Goal: Transaction & Acquisition: Purchase product/service

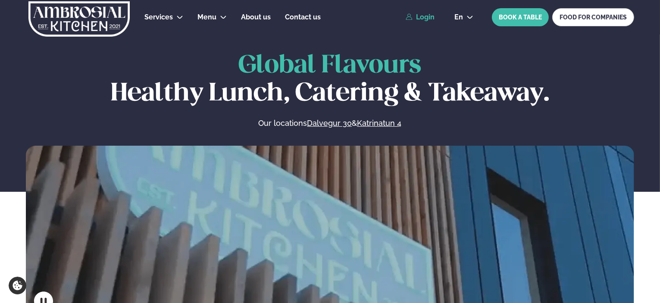
click at [434, 17] on link "Login" at bounding box center [420, 17] width 29 height 8
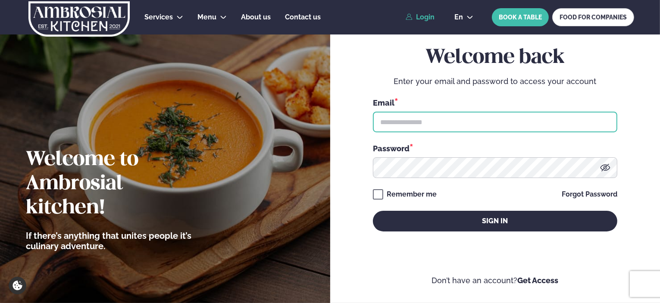
click at [403, 119] on input "text" at bounding box center [495, 122] width 244 height 21
type input "**********"
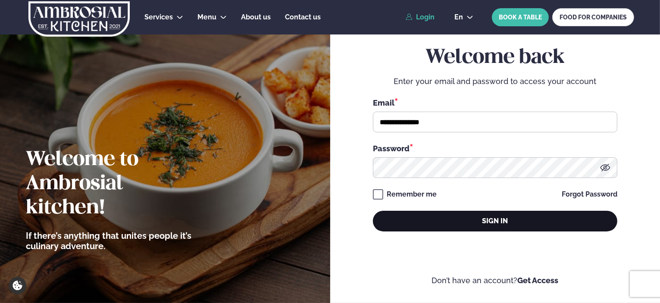
click at [460, 220] on button "Sign in" at bounding box center [495, 221] width 244 height 21
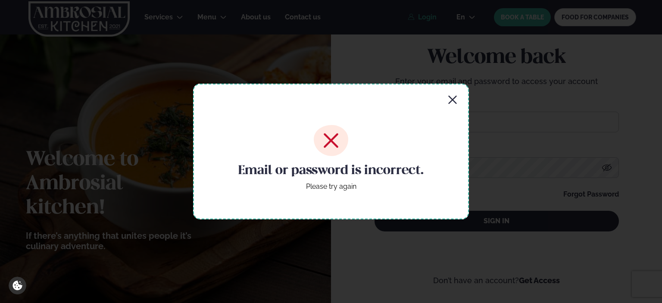
click at [328, 139] on icon at bounding box center [331, 141] width 15 height 15
click at [455, 97] on icon "button" at bounding box center [452, 100] width 8 height 8
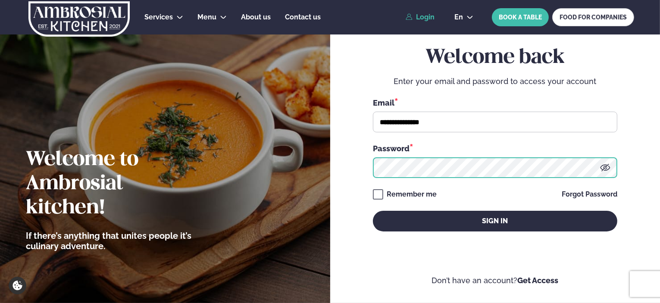
click at [351, 171] on div "**********" at bounding box center [495, 151] width 330 height 303
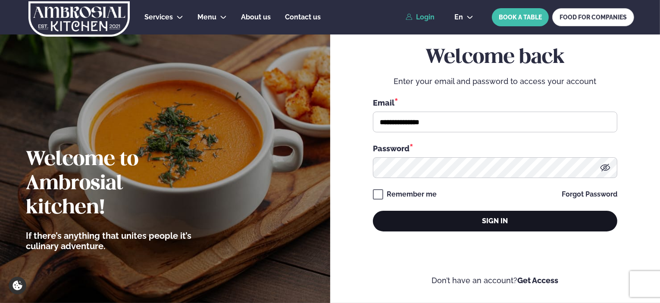
click at [510, 219] on button "Sign in" at bounding box center [495, 221] width 244 height 21
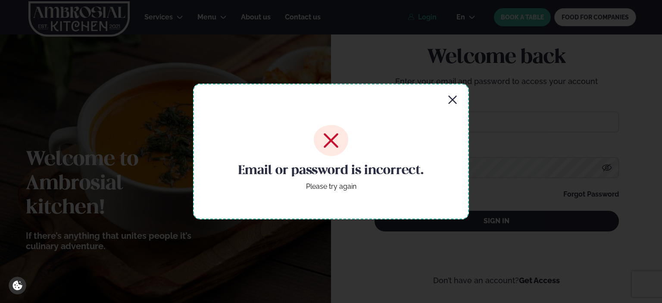
click at [451, 97] on icon "button" at bounding box center [452, 100] width 10 height 10
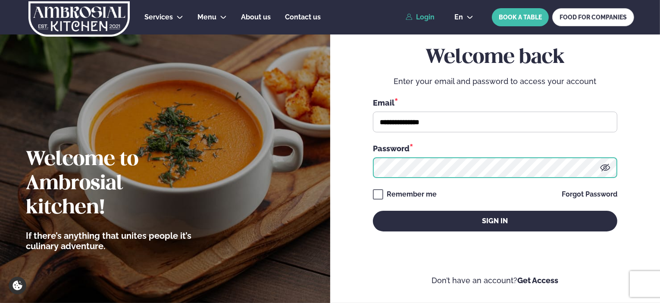
click at [341, 172] on div "**********" at bounding box center [495, 151] width 330 height 303
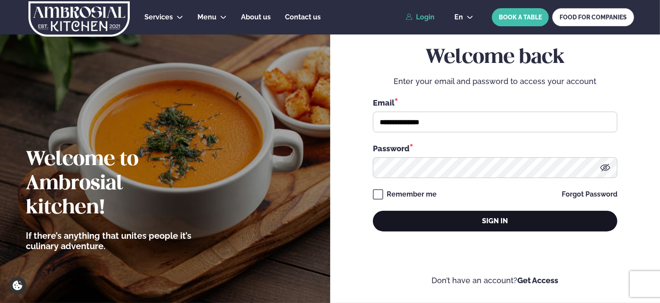
click at [464, 213] on button "Sign in" at bounding box center [495, 221] width 244 height 21
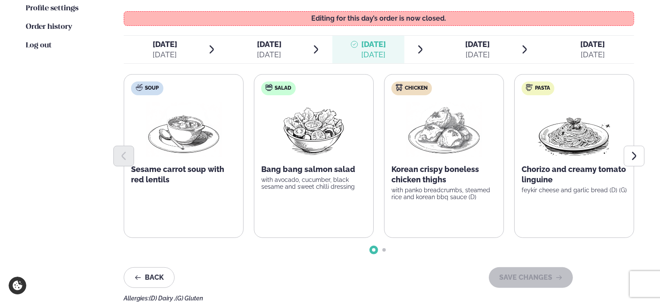
scroll to position [216, 0]
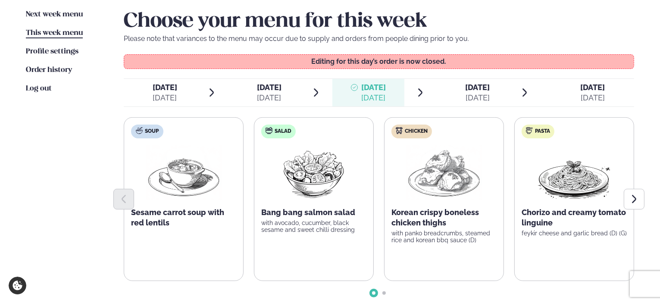
click at [472, 90] on span "[DATE]" at bounding box center [478, 87] width 25 height 9
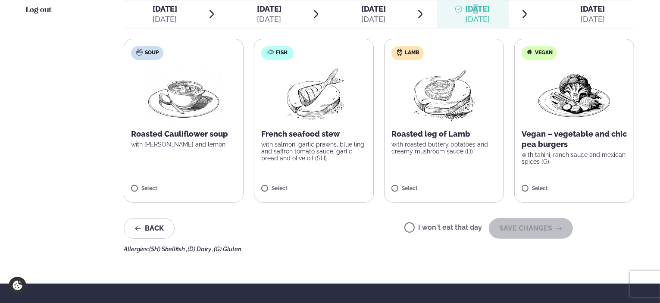
scroll to position [302, 0]
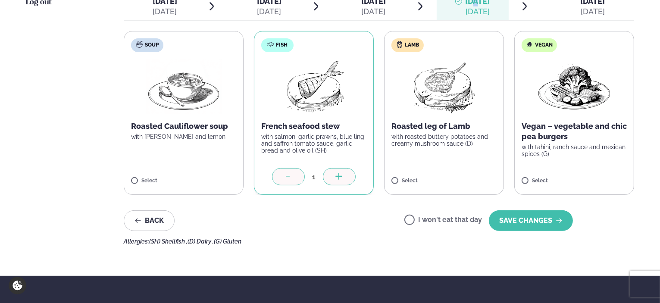
click at [343, 176] on icon at bounding box center [339, 177] width 9 height 9
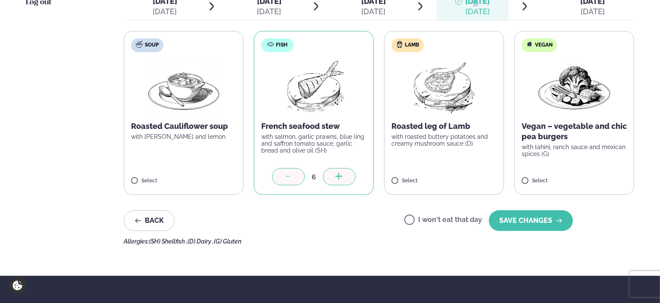
click at [343, 176] on icon at bounding box center [339, 177] width 9 height 9
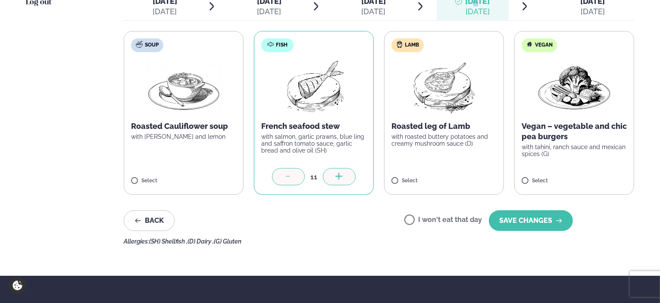
click at [343, 176] on icon at bounding box center [339, 177] width 9 height 9
click at [314, 178] on div "12" at bounding box center [314, 177] width 18 height 10
click at [340, 176] on icon at bounding box center [338, 176] width 7 height 1
click at [315, 179] on div "13" at bounding box center [314, 177] width 18 height 10
click at [281, 179] on div at bounding box center [288, 176] width 33 height 17
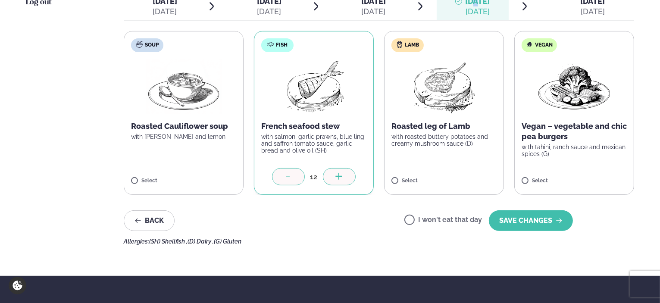
click at [281, 179] on div at bounding box center [288, 176] width 33 height 17
click at [340, 175] on icon at bounding box center [339, 177] width 9 height 9
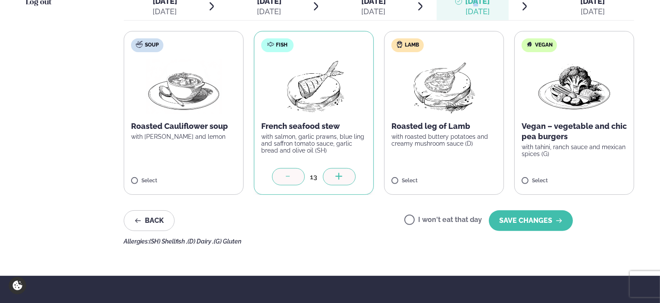
click at [340, 175] on icon at bounding box center [339, 177] width 9 height 9
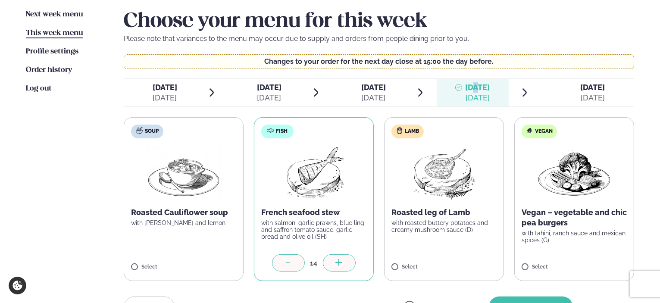
scroll to position [259, 0]
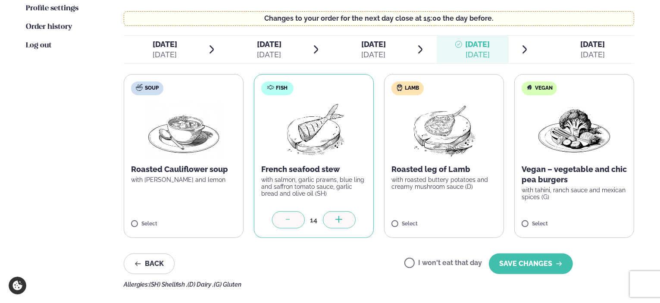
click at [313, 253] on div "Back I won't eat that day SAVE CHANGES" at bounding box center [348, 263] width 449 height 21
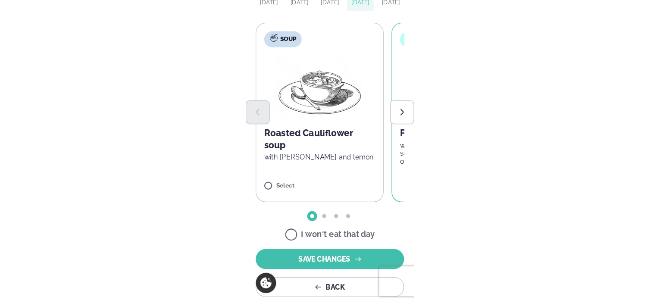
scroll to position [217, 0]
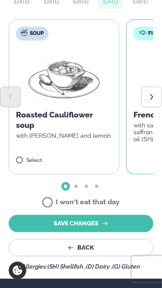
click at [156, 97] on button "Next slide" at bounding box center [151, 97] width 21 height 21
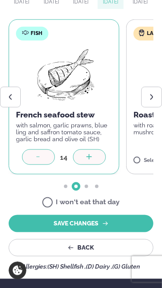
click at [63, 157] on div "14" at bounding box center [64, 157] width 18 height 10
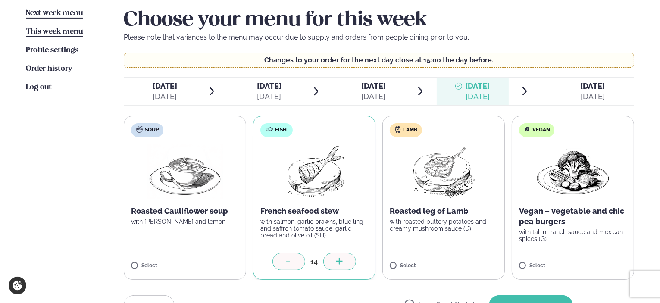
click at [55, 8] on link "Next week menu Next week" at bounding box center [54, 13] width 57 height 10
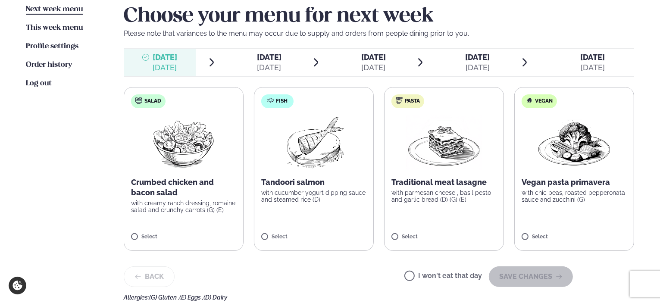
scroll to position [216, 0]
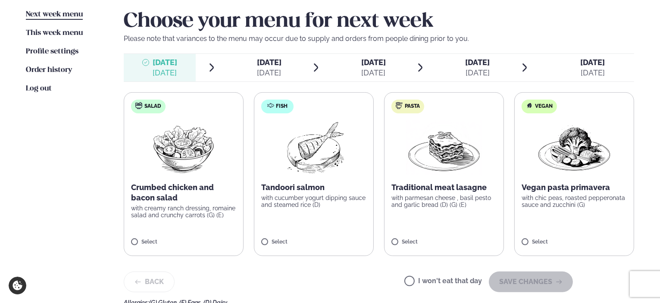
click at [287, 66] on span "[DATE] [DATE]" at bounding box center [264, 68] width 72 height 28
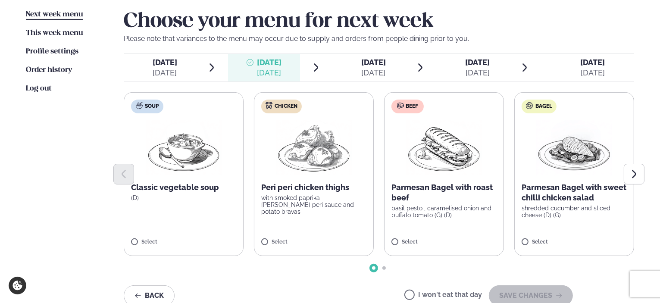
click at [286, 165] on div at bounding box center [379, 174] width 510 height 21
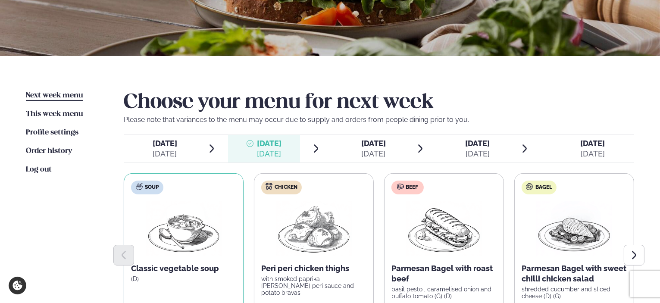
scroll to position [129, 0]
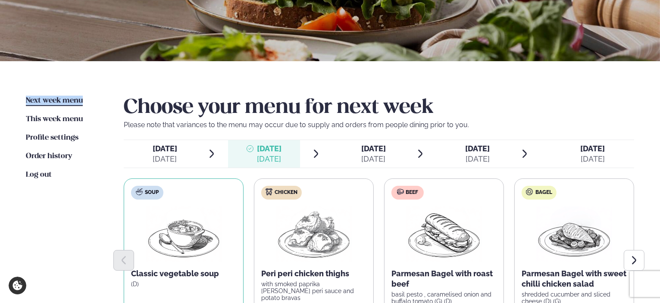
drag, startPoint x: 21, startPoint y: 99, endPoint x: 88, endPoint y: 105, distance: 67.1
click at [88, 105] on div "Next week menu Next week This week menu This week Profile settings Settings Ord…" at bounding box center [330, 249] width 660 height 376
copy span "Next week menu"
drag, startPoint x: 24, startPoint y: 118, endPoint x: 95, endPoint y: 119, distance: 70.7
click at [95, 119] on div "Next week menu Next week This week menu This week Profile settings Settings Ord…" at bounding box center [330, 249] width 660 height 376
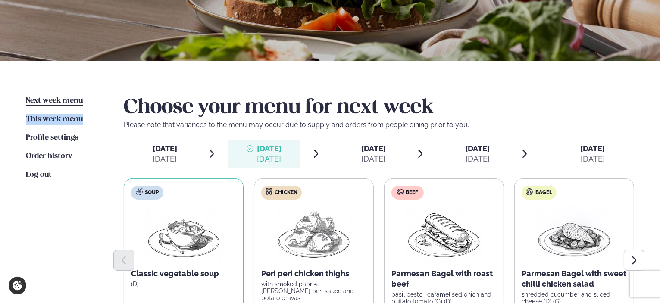
copy span "This week menu"
click at [57, 101] on span "Next week menu" at bounding box center [54, 100] width 57 height 7
click at [117, 79] on div "Next week menu Next week This week menu This week Profile settings Settings Ord…" at bounding box center [330, 249] width 660 height 376
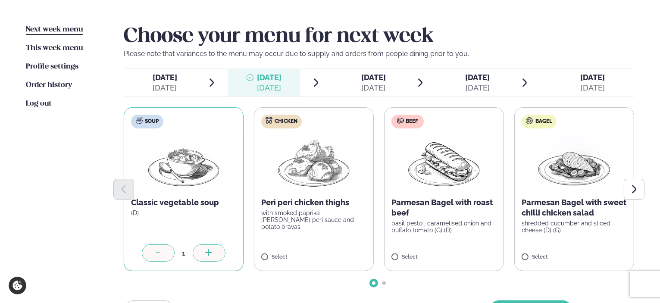
scroll to position [216, 0]
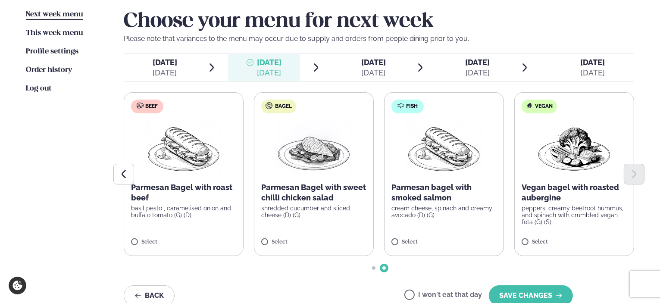
click at [297, 222] on label "Bagel Parmesan Bagel with sweet chilli chicken salad shredded cucumber and slic…" at bounding box center [314, 174] width 120 height 164
click at [290, 239] on icon at bounding box center [288, 238] width 9 height 9
click at [289, 239] on icon at bounding box center [288, 238] width 9 height 9
click at [290, 235] on icon at bounding box center [288, 238] width 9 height 9
click at [350, 234] on div at bounding box center [339, 237] width 33 height 17
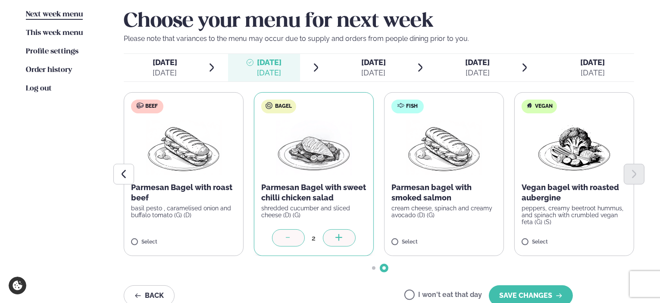
click at [282, 239] on div at bounding box center [288, 237] width 33 height 17
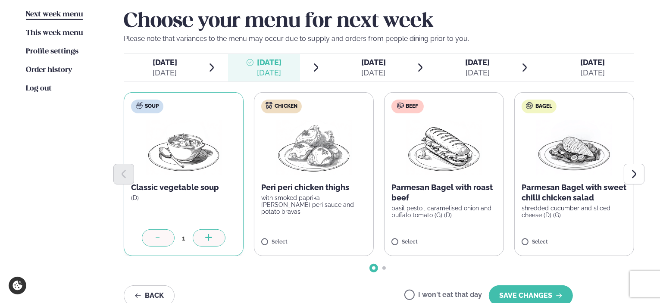
click at [155, 239] on icon at bounding box center [158, 238] width 9 height 9
click at [218, 232] on div at bounding box center [209, 237] width 33 height 17
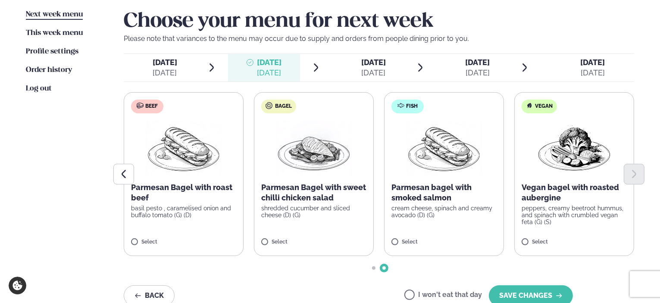
click at [218, 233] on label "Beef Parmesan Bagel with roast beef basil pesto , caramelised onion and buffalo…" at bounding box center [184, 174] width 120 height 164
click at [205, 236] on icon at bounding box center [209, 238] width 9 height 9
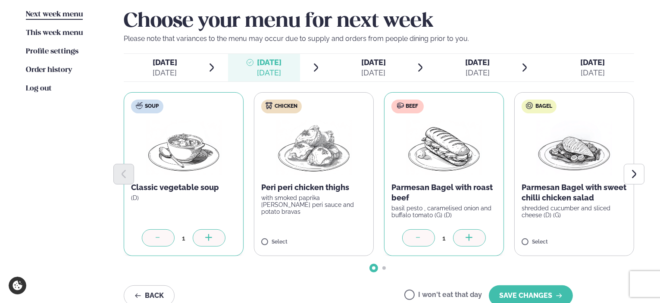
click at [254, 238] on label "Chicken Peri peri chicken thighs with smoked paprika [PERSON_NAME] peri sauce a…" at bounding box center [314, 174] width 120 height 164
click at [212, 236] on icon at bounding box center [209, 238] width 9 height 9
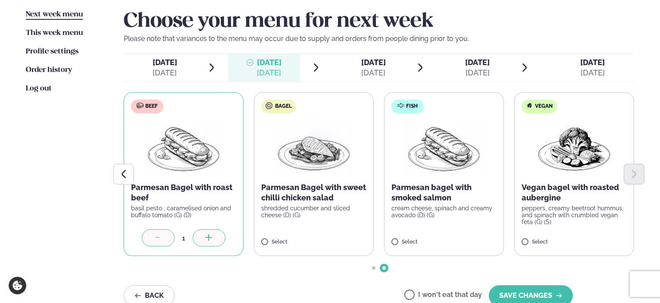
click at [208, 241] on icon at bounding box center [209, 238] width 9 height 9
